Goal: Task Accomplishment & Management: Use online tool/utility

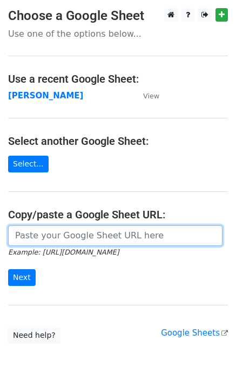
click at [38, 238] on input "url" at bounding box center [115, 235] width 215 height 21
paste input "[URL][DOMAIN_NAME]"
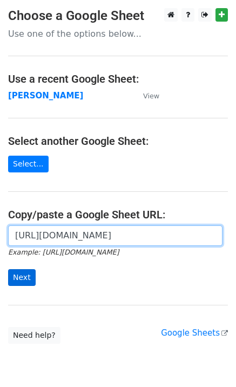
scroll to position [0, 304]
type input "[URL][DOMAIN_NAME]"
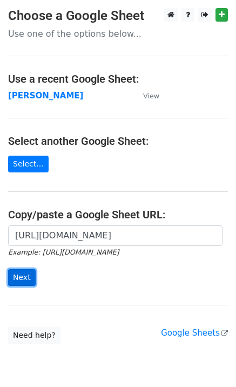
scroll to position [0, 0]
click at [26, 276] on input "Next" at bounding box center [22, 277] width 28 height 17
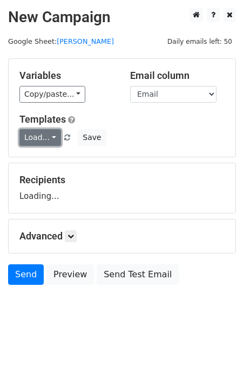
click at [37, 133] on link "Load..." at bounding box center [40, 137] width 42 height 17
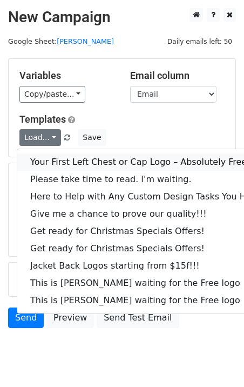
click at [51, 156] on link "Your First Left Chest or Cap Logo – Absolutely Free" at bounding box center [146, 161] width 258 height 17
